Goal: Navigation & Orientation: Find specific page/section

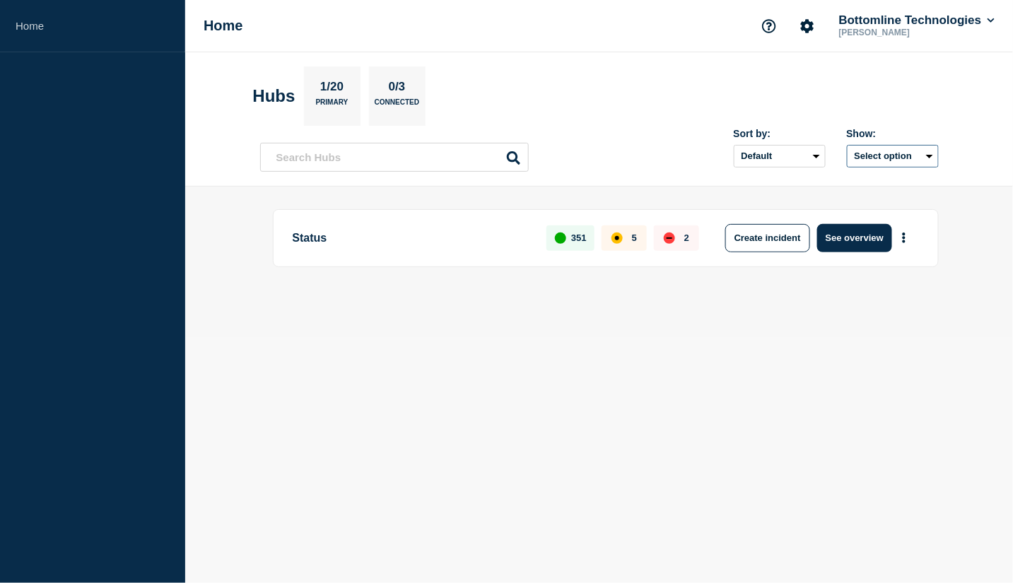
click at [892, 158] on button "Select option" at bounding box center [893, 156] width 92 height 23
click at [892, 158] on button "Select option All Open incidents Hubs" at bounding box center [893, 156] width 92 height 23
click at [892, 158] on button "Select option" at bounding box center [893, 156] width 92 height 23
click at [772, 158] on select "Default Last added Last updated Most active A-Z" at bounding box center [780, 156] width 92 height 23
click at [734, 145] on select "Default Last added Last updated Most active A-Z" at bounding box center [780, 156] width 92 height 23
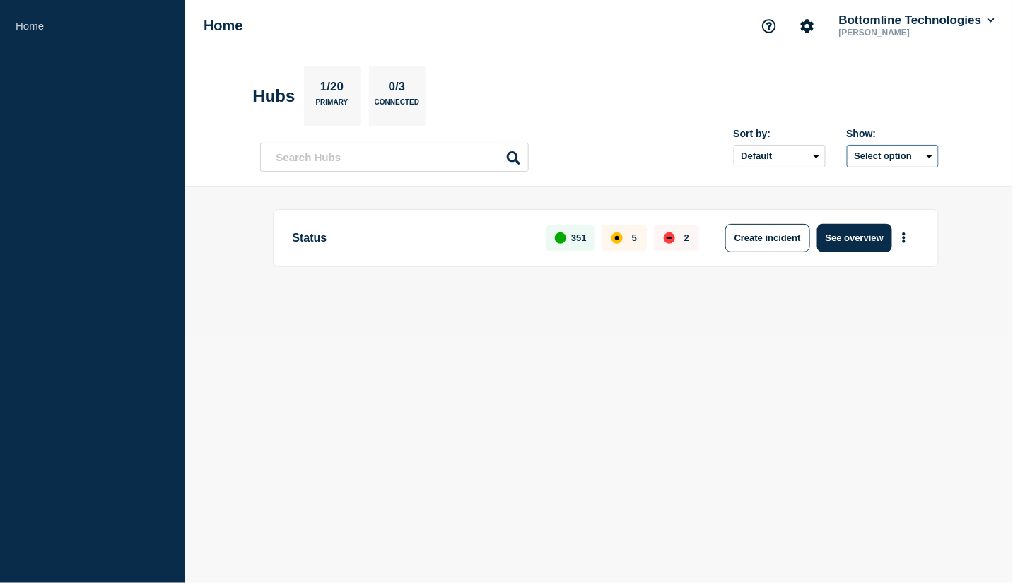
click at [898, 161] on button "Select option" at bounding box center [893, 156] width 92 height 23
click at [838, 189] on input "all checkbox" at bounding box center [838, 189] width 9 height 9
checkbox input "false"
checkbox input "true"
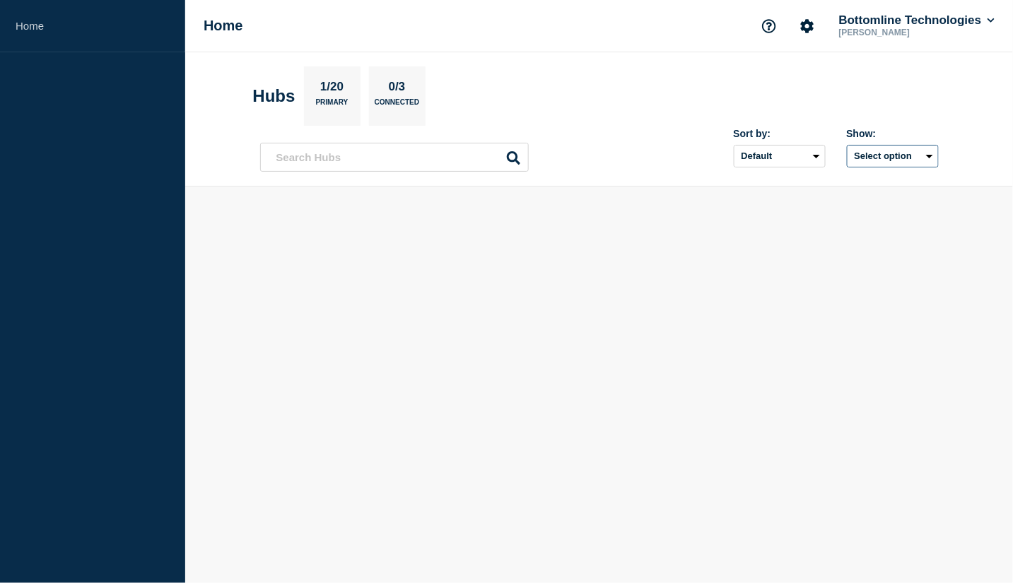
click at [896, 163] on button "Select option" at bounding box center [893, 156] width 92 height 23
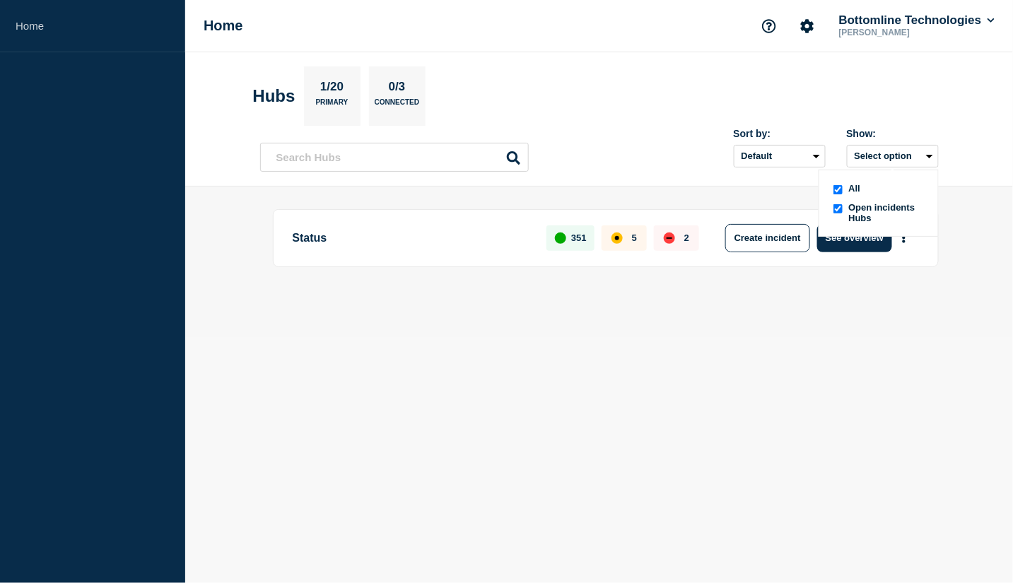
click at [843, 211] on div at bounding box center [838, 212] width 14 height 21
click at [849, 237] on button "See overview" at bounding box center [854, 238] width 75 height 28
